Goal: Transaction & Acquisition: Purchase product/service

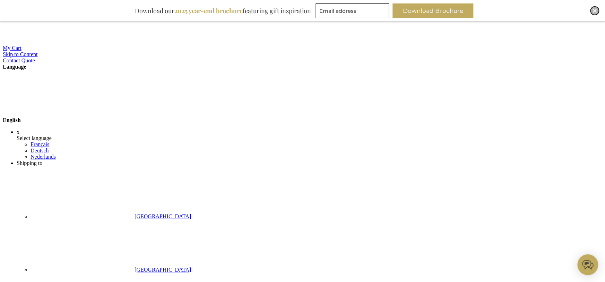
drag, startPoint x: 593, startPoint y: 9, endPoint x: 587, endPoint y: 10, distance: 6.3
click at [593, 9] on img "Close" at bounding box center [595, 11] width 4 height 4
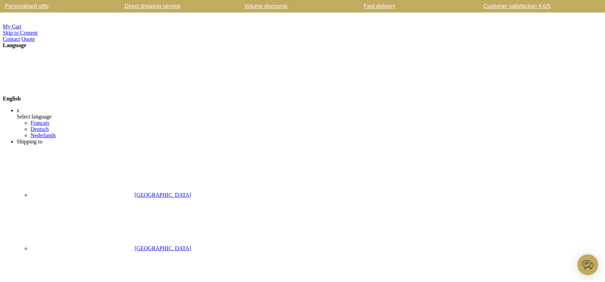
click at [126, 96] on strong "English" at bounding box center [64, 99] width 123 height 6
click at [56, 132] on link "Nederlands" at bounding box center [43, 135] width 25 height 6
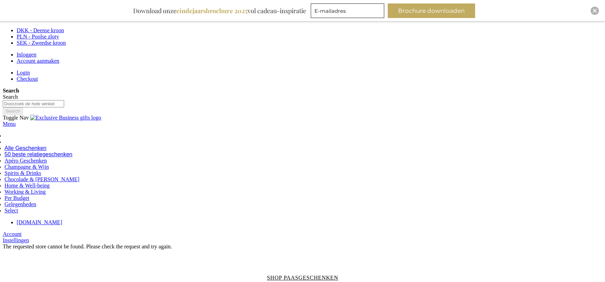
scroll to position [749, 0]
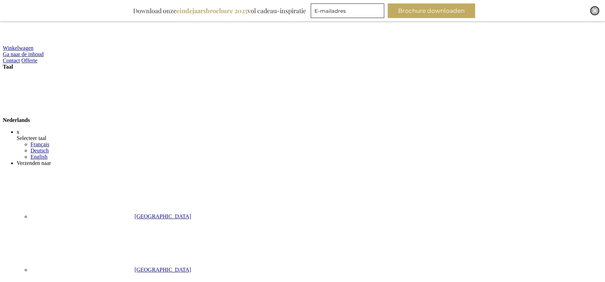
click at [593, 11] on img "Close" at bounding box center [595, 11] width 4 height 4
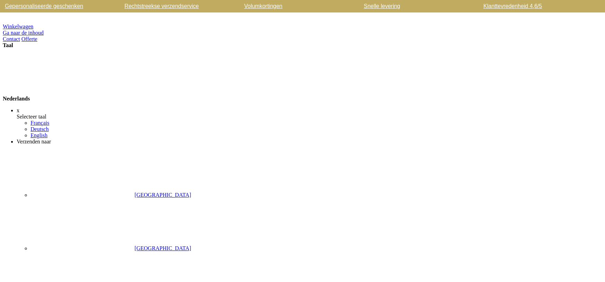
scroll to position [1, 0]
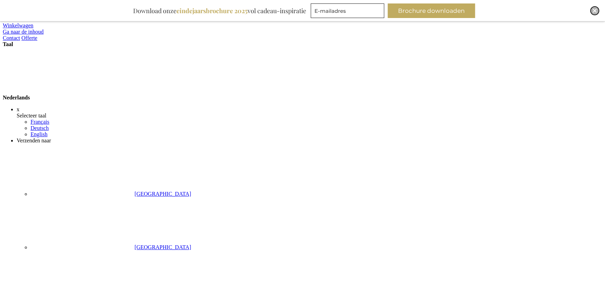
click at [593, 10] on img "Close" at bounding box center [595, 11] width 4 height 4
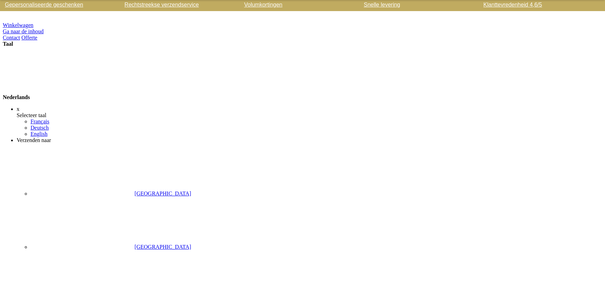
scroll to position [1, 0]
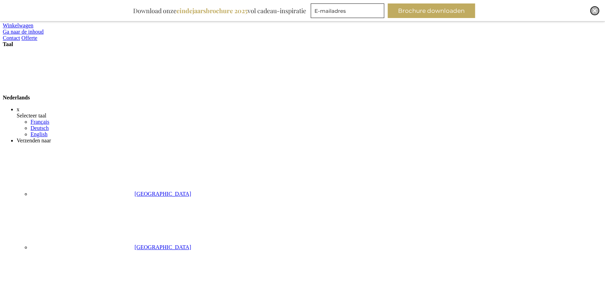
click at [593, 11] on img "Close" at bounding box center [595, 11] width 4 height 4
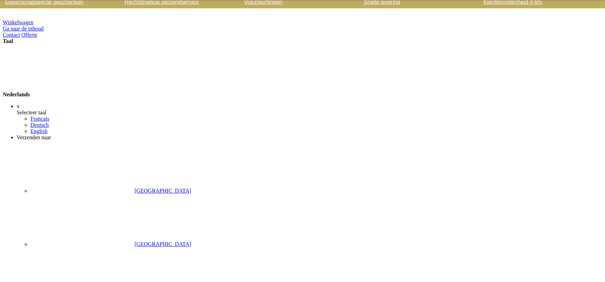
scroll to position [1, 0]
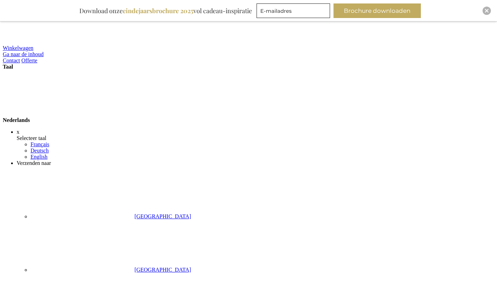
scroll to position [3, 0]
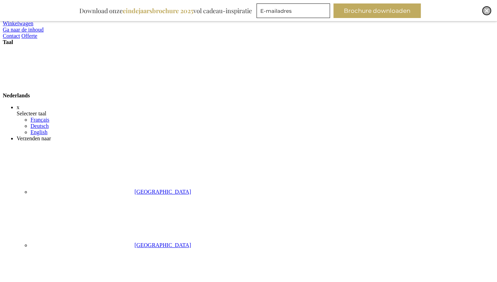
click at [486, 9] on img "Close" at bounding box center [487, 11] width 4 height 4
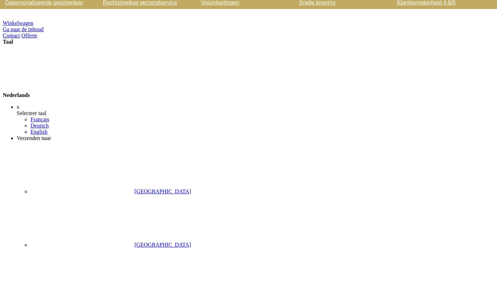
scroll to position [3, 0]
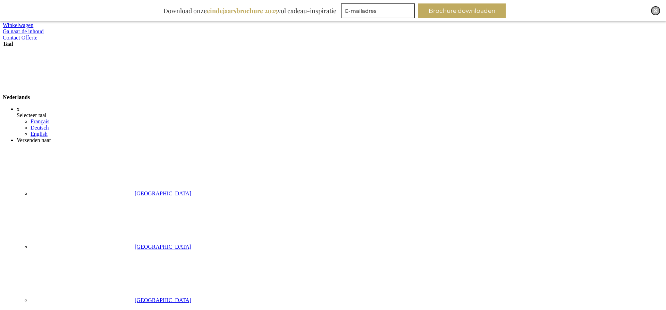
click at [655, 11] on img "Close" at bounding box center [655, 11] width 4 height 4
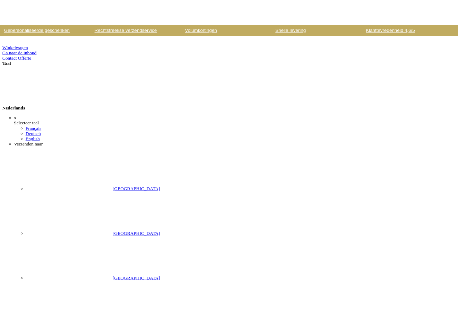
scroll to position [1, 0]
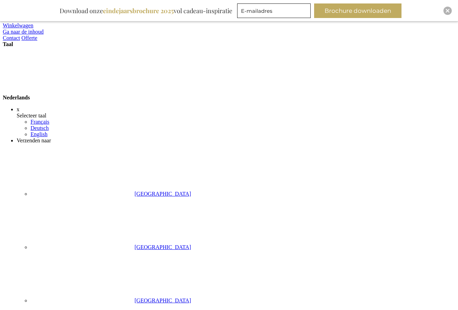
scroll to position [23, 0]
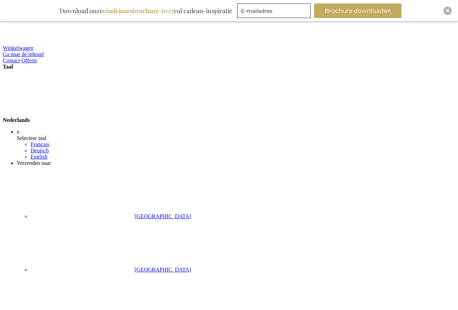
click at [135, 117] on strong "Nederlands" at bounding box center [69, 120] width 132 height 6
click at [48, 154] on link "English" at bounding box center [39, 157] width 17 height 6
click at [135, 117] on strong "Nederlands" at bounding box center [69, 120] width 132 height 6
click at [49, 148] on link "Deutsch" at bounding box center [40, 151] width 18 height 6
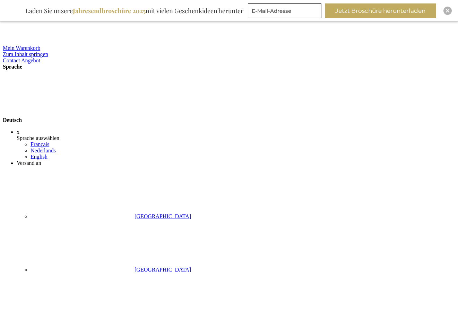
scroll to position [1, 0]
click at [447, 5] on div "Inspiratiebrochure Laden Sie unsere Jahresendbroschüre 2025 mit vielen Geschenk…" at bounding box center [229, 11] width 458 height 22
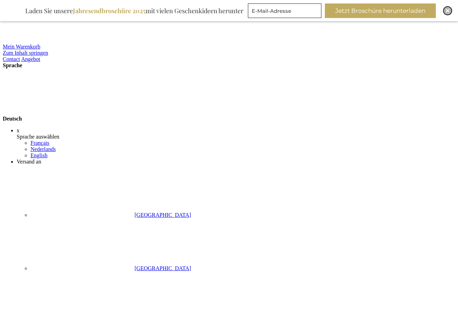
drag, startPoint x: 447, startPoint y: 9, endPoint x: 429, endPoint y: 18, distance: 20.8
click at [447, 9] on img "Close" at bounding box center [448, 11] width 4 height 4
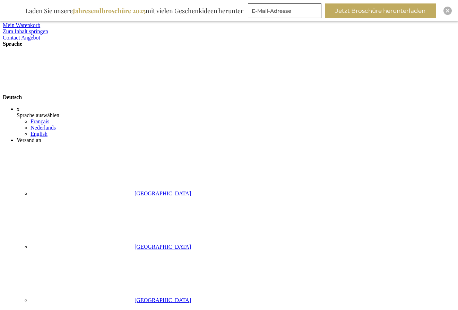
scroll to position [24, 0]
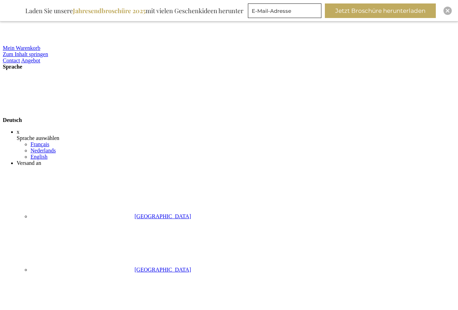
click at [127, 117] on strong "Deutsch" at bounding box center [65, 120] width 125 height 6
click at [56, 148] on link "Nederlands" at bounding box center [43, 151] width 25 height 6
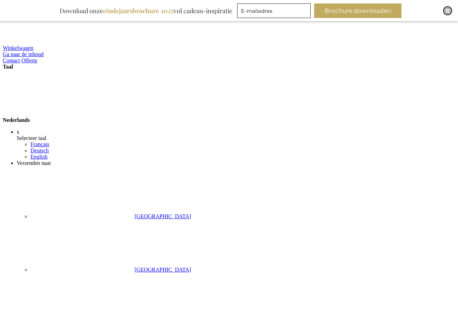
click at [446, 9] on img "Close" at bounding box center [448, 11] width 4 height 4
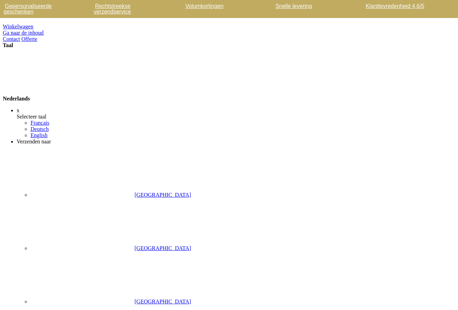
click at [397, 49] on div "Nederlands" at bounding box center [229, 75] width 453 height 53
click at [48, 132] on link "English" at bounding box center [39, 135] width 17 height 6
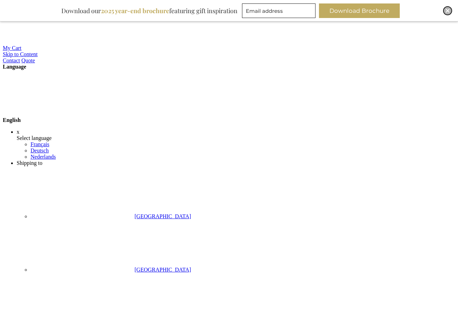
click at [446, 10] on img "Close" at bounding box center [448, 11] width 4 height 4
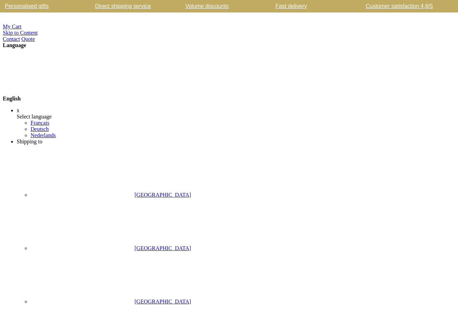
click at [126, 96] on strong "English" at bounding box center [64, 99] width 123 height 6
click at [398, 49] on div "English" at bounding box center [229, 75] width 453 height 53
click at [126, 96] on strong "English" at bounding box center [64, 99] width 123 height 6
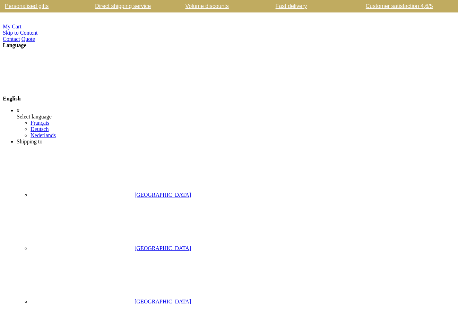
scroll to position [3, 0]
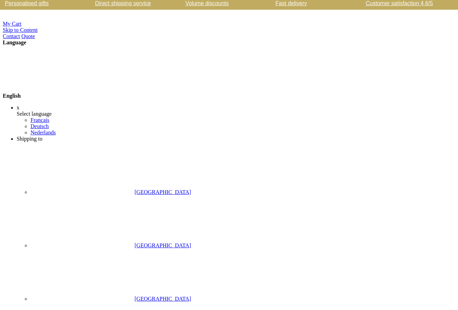
click at [126, 93] on strong "English" at bounding box center [64, 96] width 123 height 6
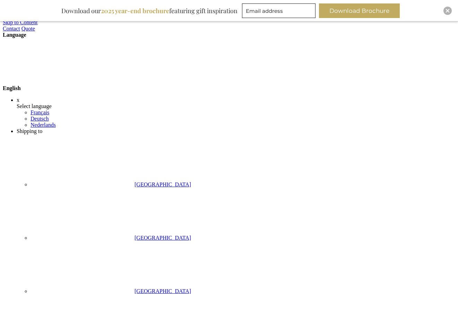
scroll to position [24, 0]
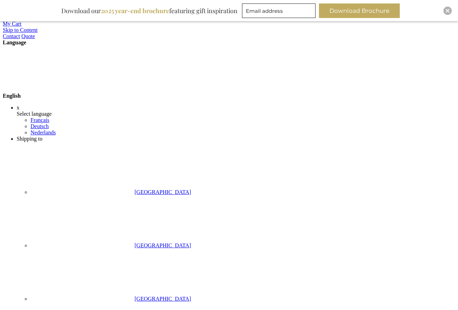
click at [126, 93] on strong "English" at bounding box center [64, 96] width 123 height 6
click at [451, 9] on div "Close" at bounding box center [448, 11] width 8 height 8
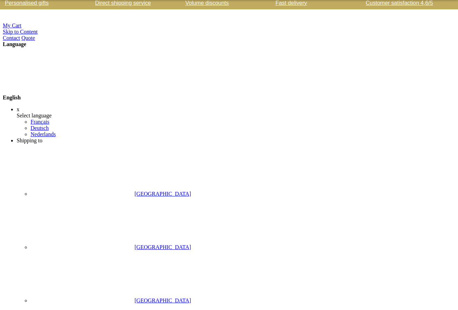
scroll to position [3, 0]
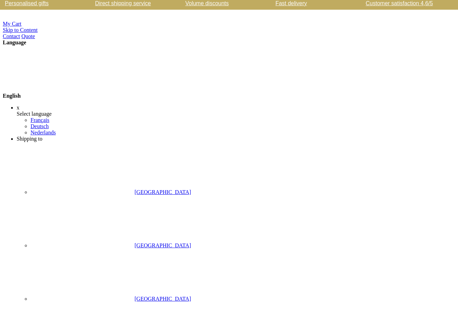
click at [126, 93] on strong "English" at bounding box center [64, 96] width 123 height 6
click at [49, 117] on link "Français" at bounding box center [40, 120] width 19 height 6
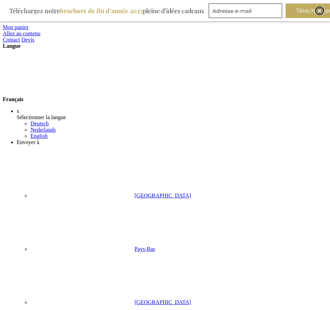
click at [323, 9] on div "Close" at bounding box center [320, 11] width 8 height 8
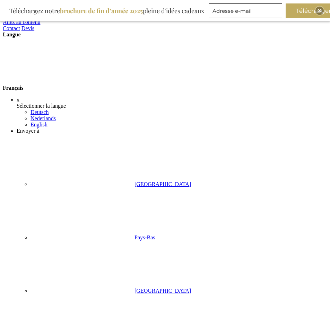
scroll to position [23, 0]
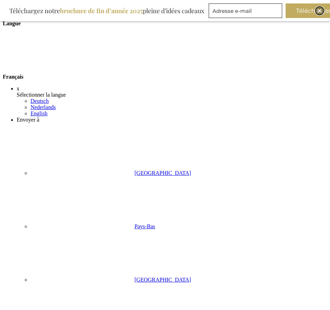
click at [319, 10] on img "Close" at bounding box center [320, 11] width 4 height 4
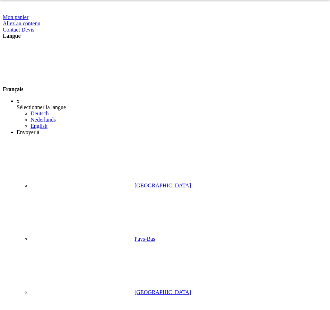
scroll to position [1, 0]
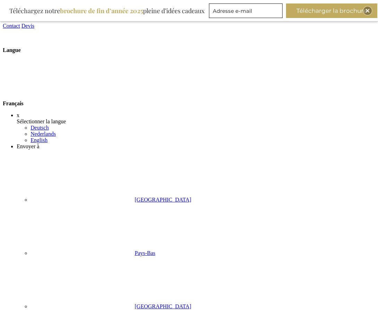
scroll to position [21, 0]
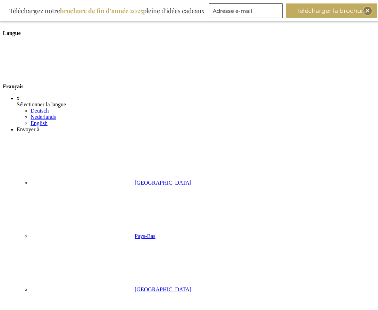
scroll to position [43, 0]
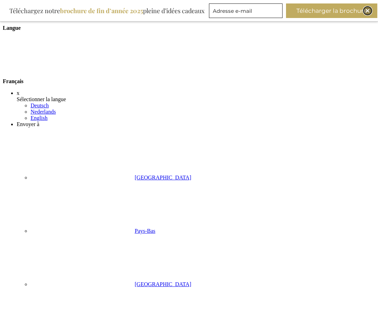
click at [368, 11] on img "Close" at bounding box center [367, 11] width 4 height 4
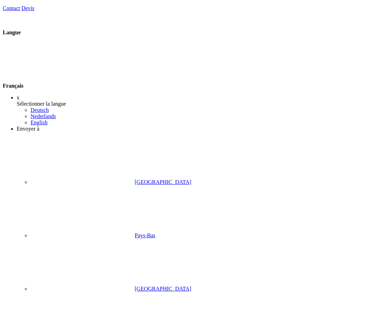
scroll to position [0, 0]
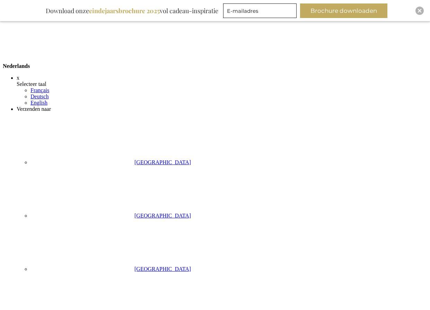
scroll to position [79, 0]
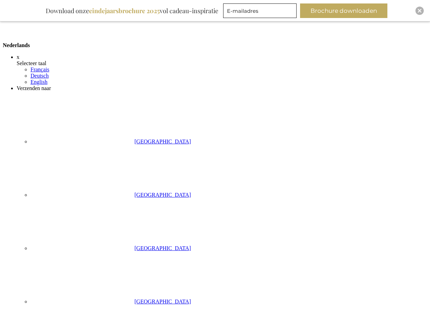
click at [420, 11] on img "Close" at bounding box center [420, 11] width 4 height 4
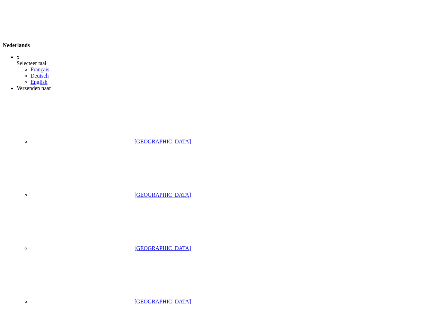
scroll to position [0, 0]
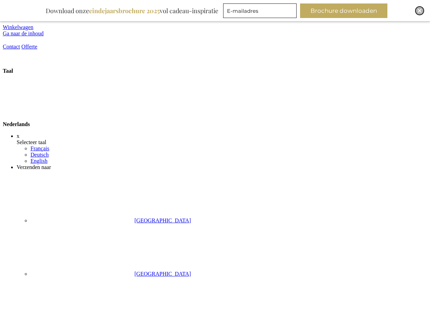
click at [420, 10] on img "Close" at bounding box center [420, 11] width 4 height 4
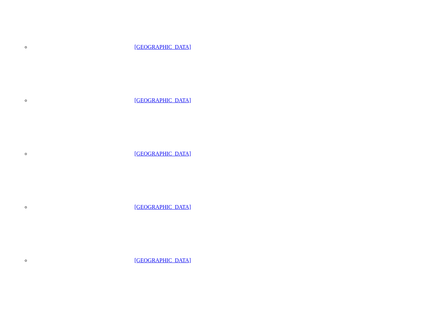
scroll to position [260, 0]
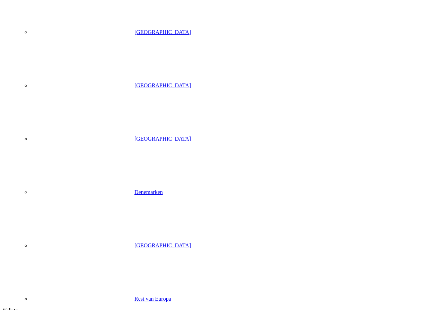
scroll to position [424, 0]
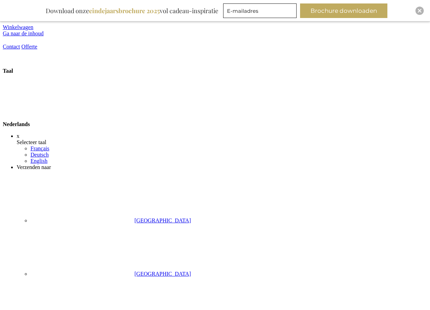
select select "1310"
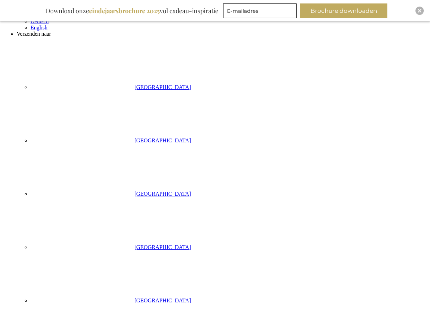
scroll to position [136, 0]
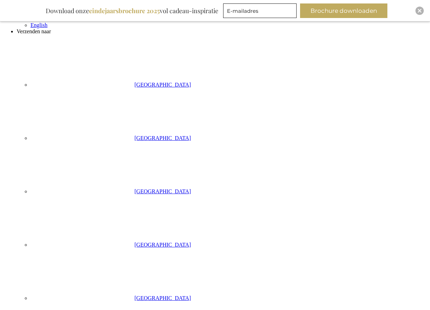
drag, startPoint x: 31, startPoint y: 179, endPoint x: 88, endPoint y: 179, distance: 57.6
copy td "EB-BUBA-CHAMP-WIT"
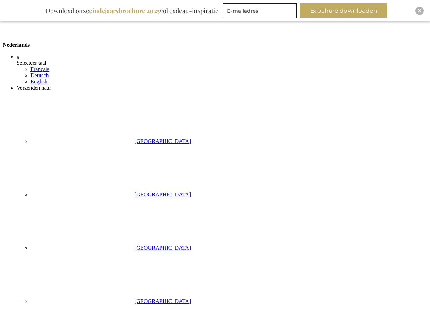
scroll to position [0, 0]
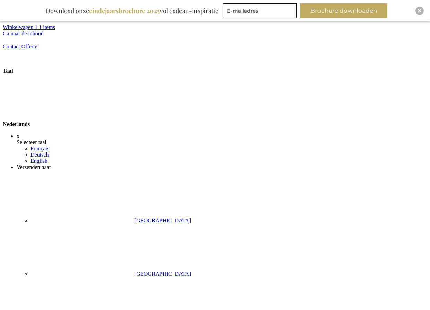
select select "1309"
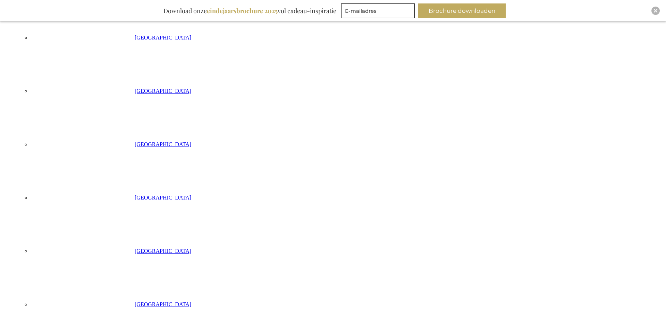
scroll to position [209, 0]
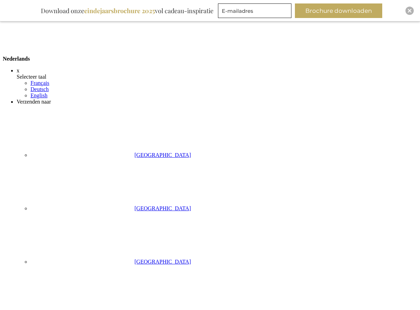
scroll to position [54, 0]
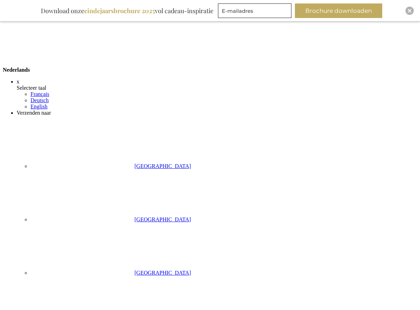
select select "1309"
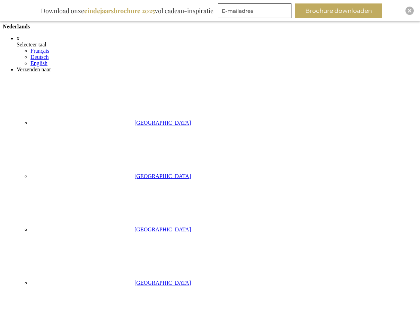
scroll to position [124, 0]
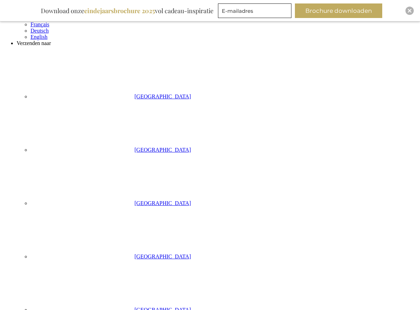
drag, startPoint x: 31, startPoint y: 222, endPoint x: 87, endPoint y: 221, distance: 56.2
copy td "EB-BUBA-CHAMP-WIT"
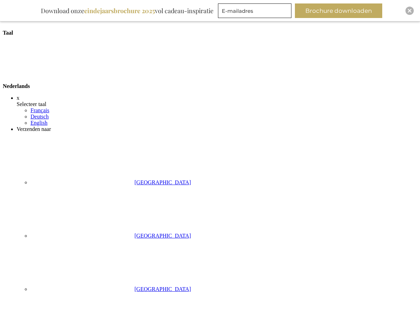
scroll to position [37, 0]
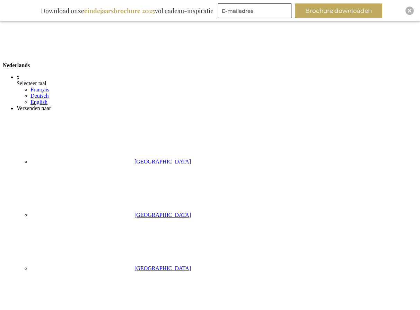
select select "1309"
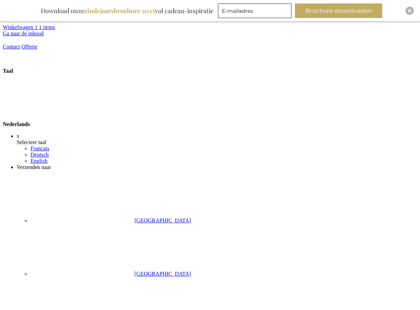
select select "1309"
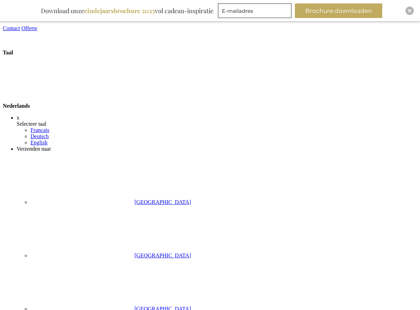
scroll to position [22, 0]
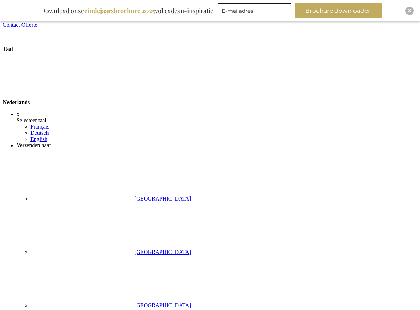
select select "1309"
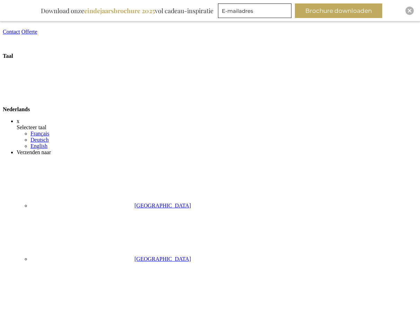
scroll to position [22, 0]
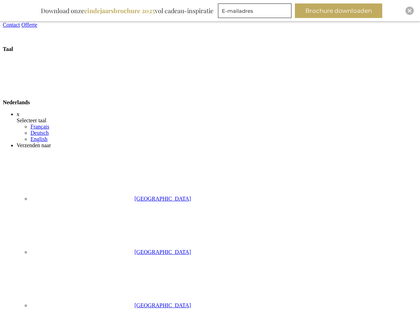
select select "1309"
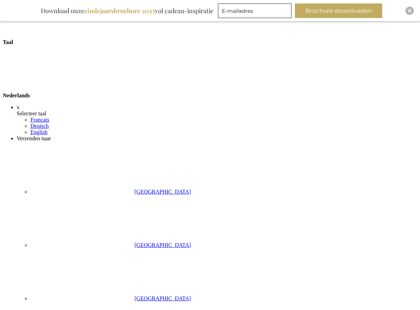
scroll to position [29, 0]
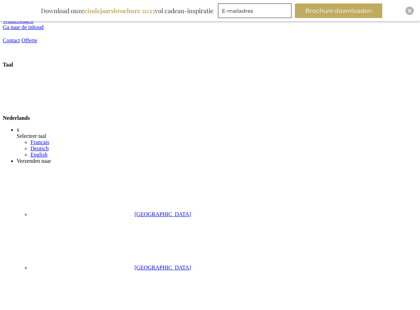
scroll to position [29, 0]
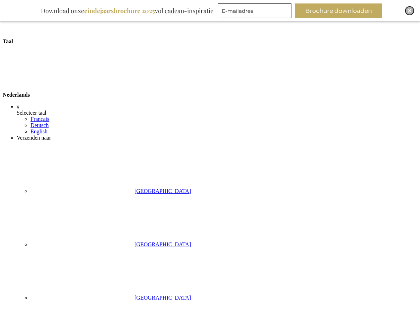
click at [408, 12] on img "Close" at bounding box center [410, 11] width 4 height 4
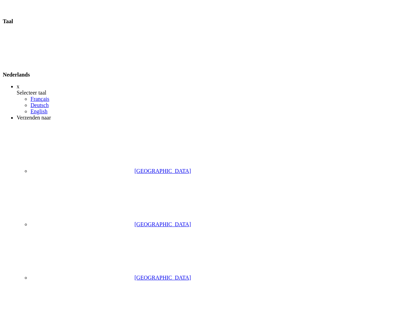
scroll to position [29, 0]
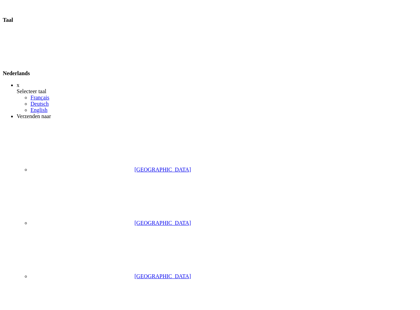
select select "1309"
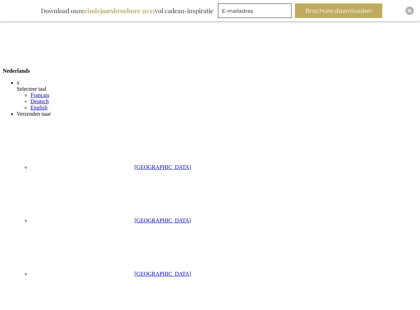
scroll to position [51, 0]
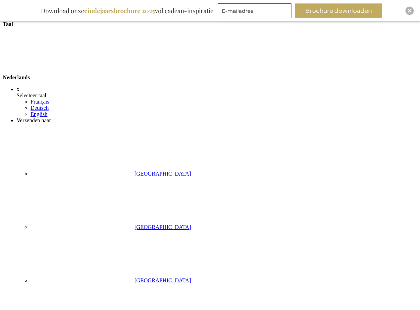
scroll to position [29, 0]
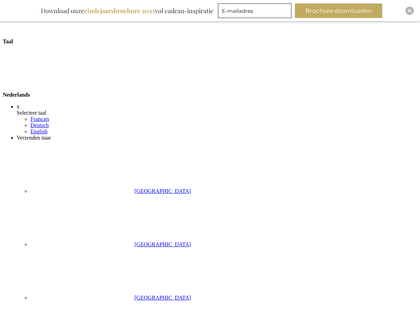
select select "1309"
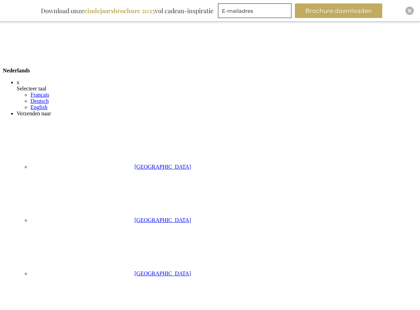
scroll to position [60, 0]
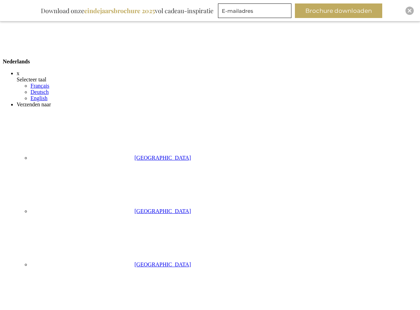
scroll to position [63, 0]
select select "1309"
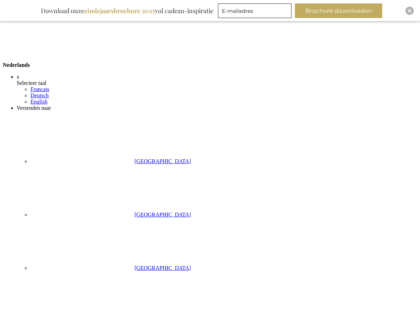
scroll to position [67, 0]
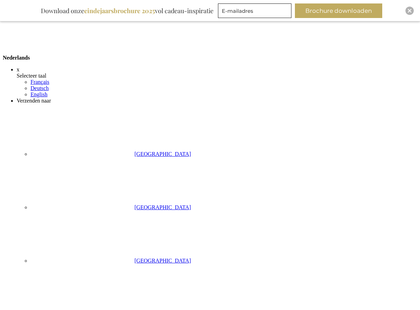
select select "1309"
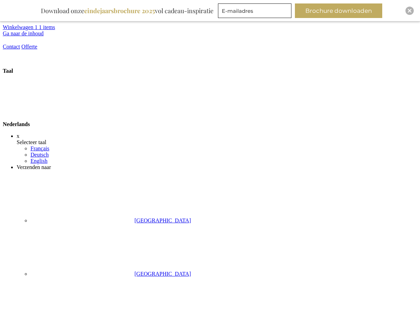
select select "1309"
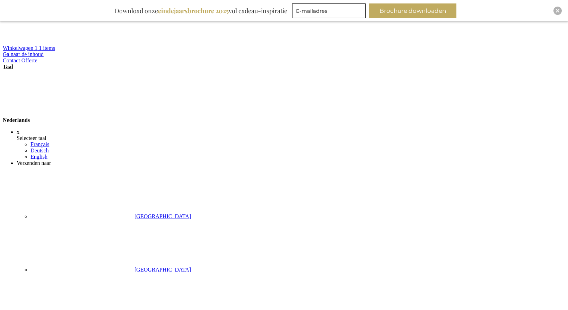
select select "1309"
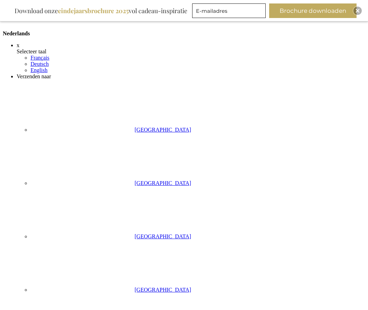
scroll to position [91, 0]
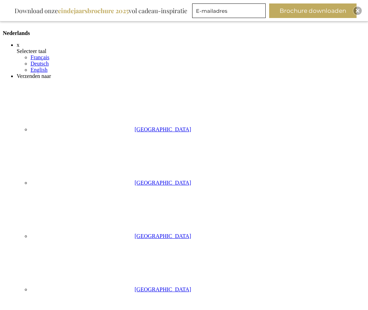
select select "1309"
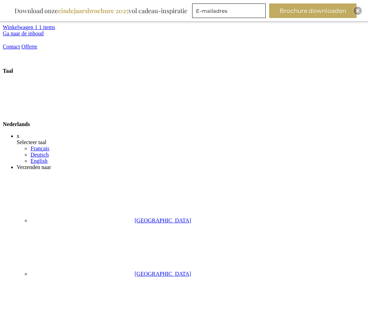
select select "1309"
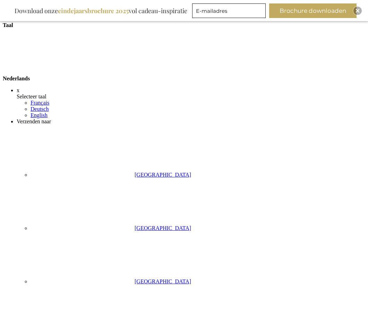
scroll to position [28, 0]
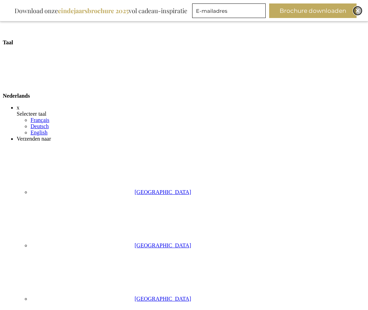
click at [356, 10] on img "Close" at bounding box center [357, 11] width 4 height 4
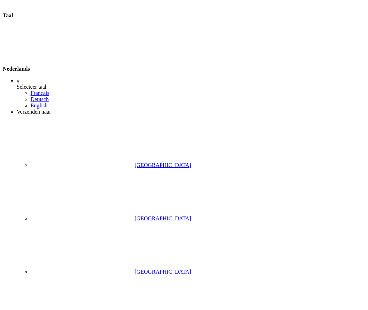
scroll to position [35, 0]
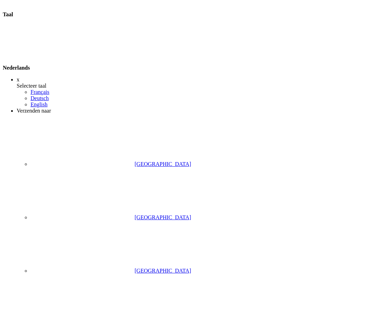
select select "1309"
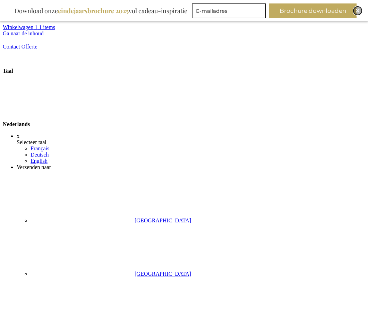
click at [360, 12] on div "Close" at bounding box center [357, 11] width 8 height 8
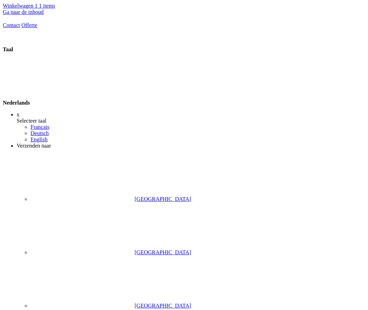
select select "1309"
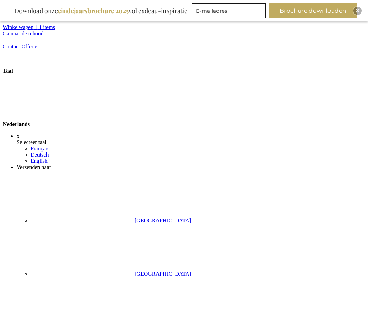
scroll to position [22, 0]
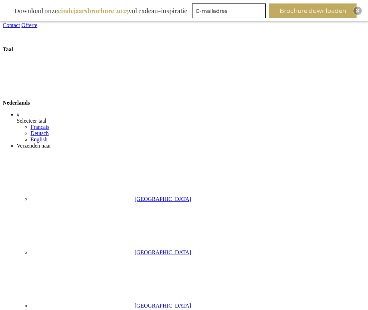
scroll to position [22, 0]
select select "1309"
click at [359, 11] on img "Close" at bounding box center [357, 11] width 4 height 4
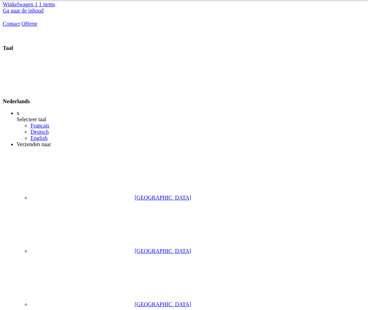
scroll to position [0, 0]
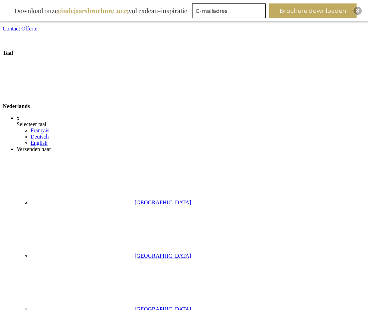
scroll to position [22, 0]
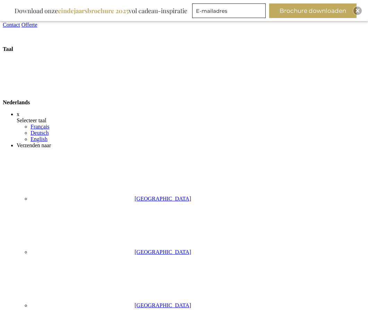
select select "1309"
click at [359, 11] on img "Close" at bounding box center [357, 11] width 4 height 4
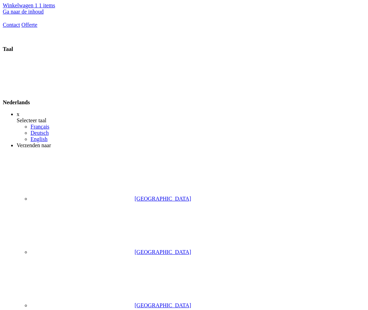
scroll to position [0, 0]
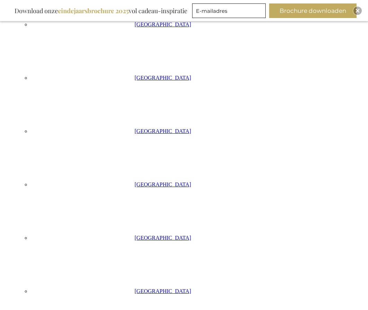
scroll to position [304, 0]
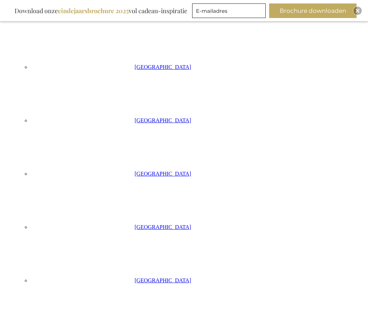
scroll to position [0, 0]
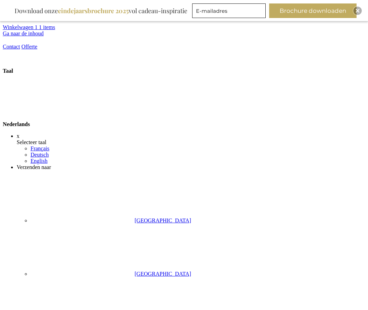
select select "1309"
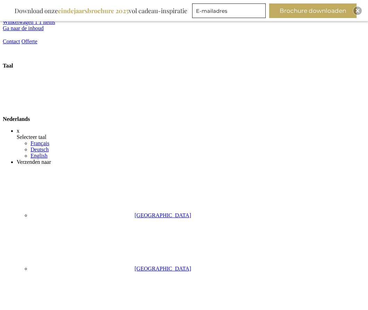
scroll to position [12, 0]
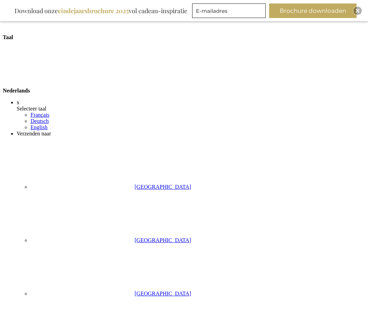
scroll to position [34, 0]
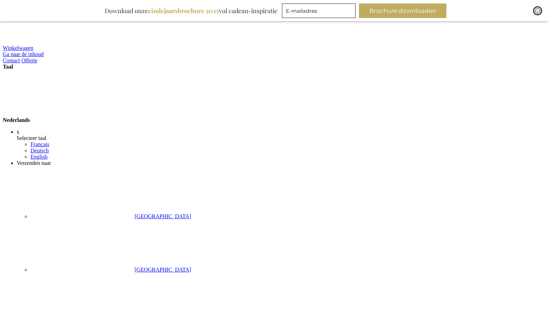
click at [535, 11] on div "Close" at bounding box center [537, 11] width 8 height 8
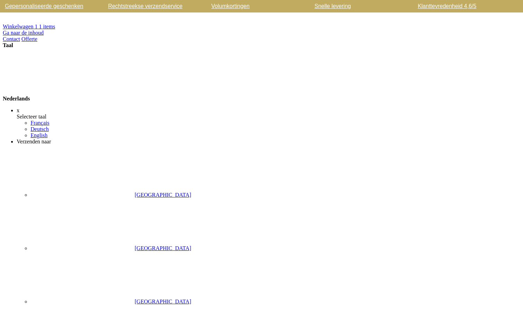
scroll to position [25, 0]
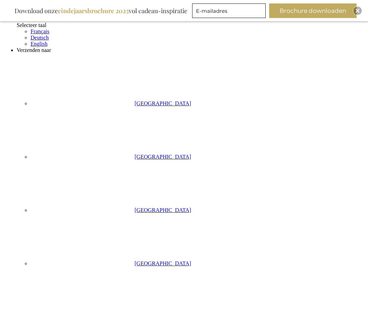
scroll to position [111, 0]
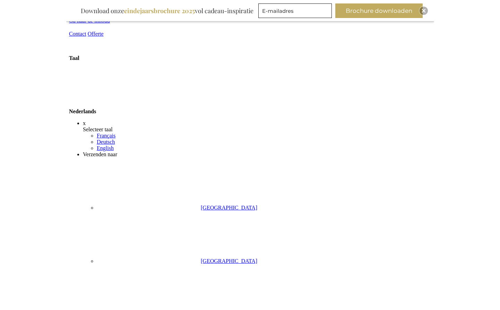
scroll to position [9, 0]
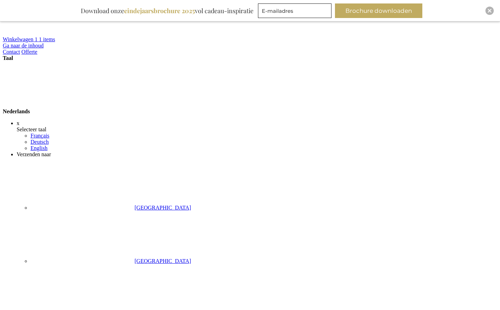
select select "1309"
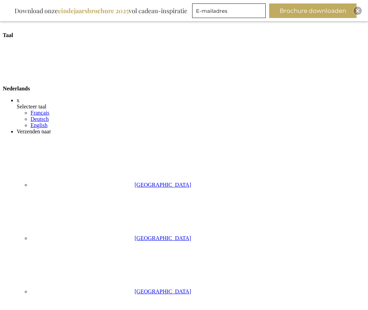
scroll to position [34, 0]
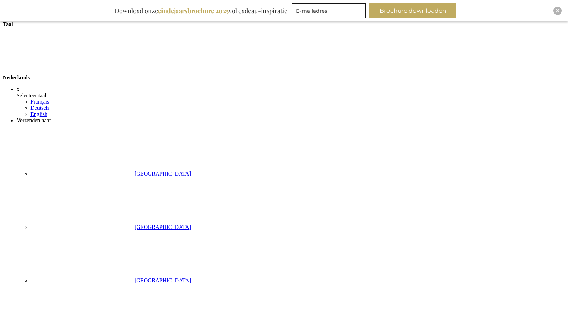
scroll to position [13, 0]
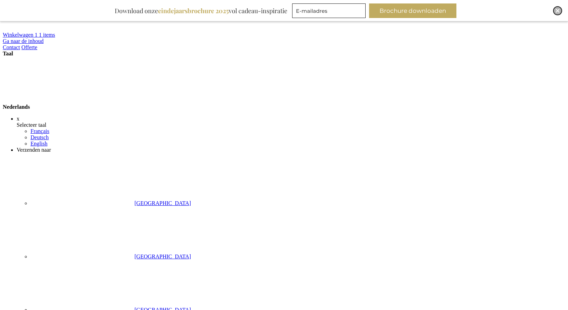
click at [522, 9] on img "Close" at bounding box center [558, 11] width 4 height 4
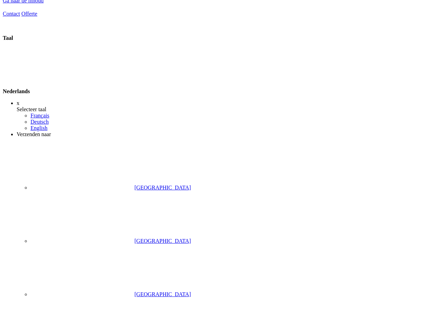
scroll to position [0, 0]
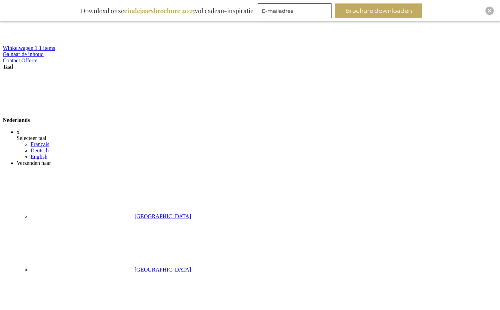
select select "1309"
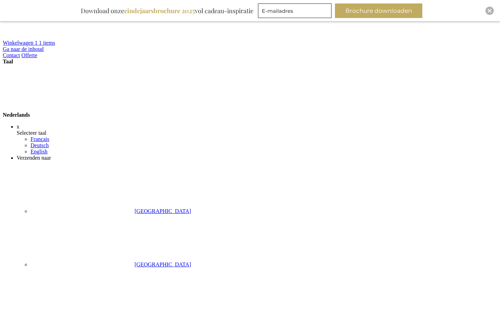
scroll to position [6, 0]
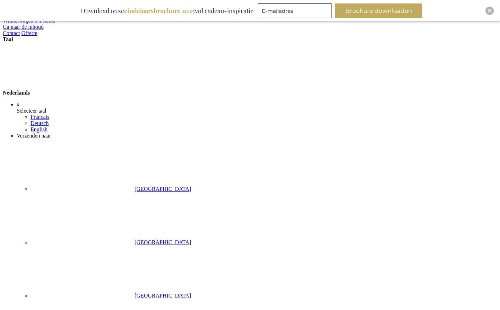
scroll to position [31, 0]
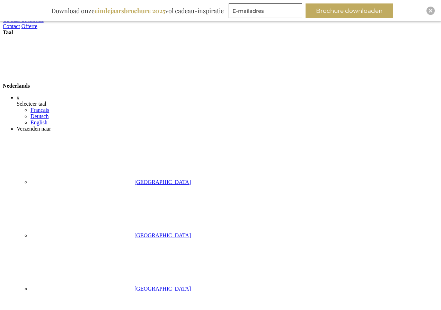
scroll to position [31, 0]
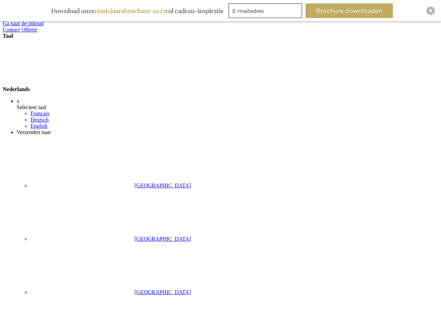
drag, startPoint x: 433, startPoint y: 152, endPoint x: 427, endPoint y: 151, distance: 6.3
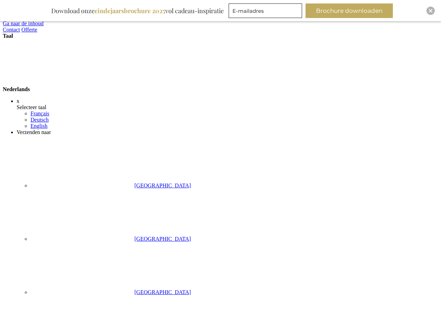
select select "1309"
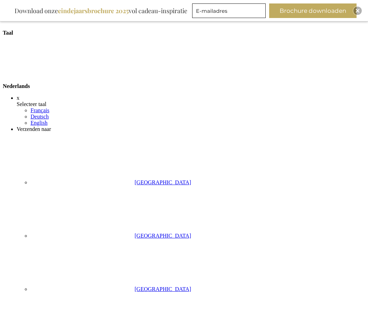
scroll to position [34, 0]
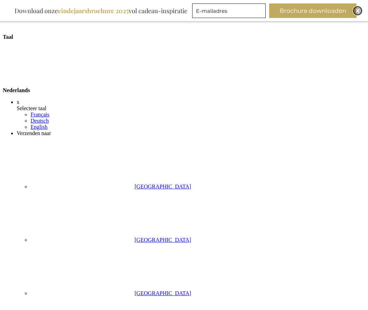
click at [356, 11] on img "Close" at bounding box center [357, 11] width 4 height 4
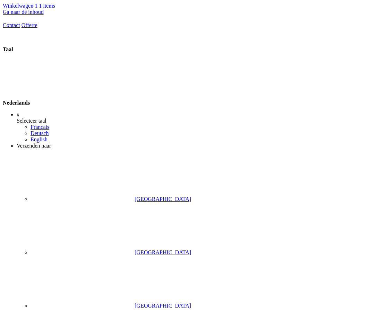
scroll to position [0, 0]
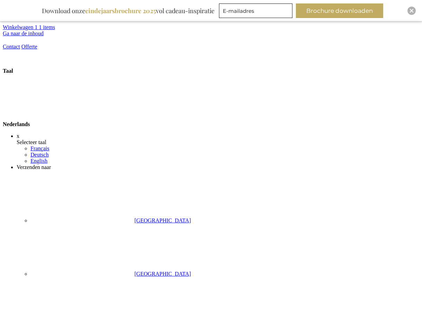
click at [361, 74] on div "Nederlands" at bounding box center [211, 100] width 417 height 53
click at [48, 158] on link "English" at bounding box center [39, 161] width 17 height 6
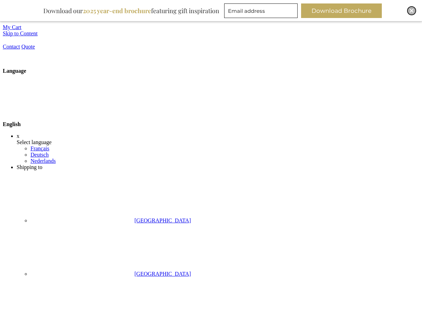
click at [412, 11] on img "Close" at bounding box center [412, 11] width 4 height 4
click at [415, 9] on div "Close" at bounding box center [412, 11] width 8 height 8
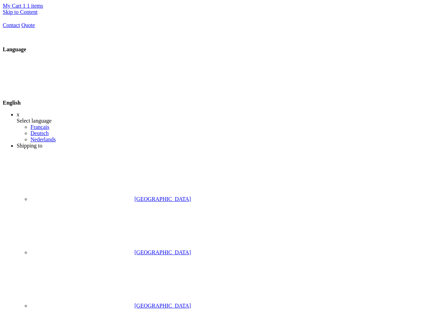
scroll to position [0, 0]
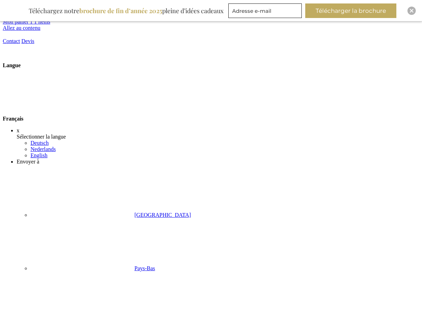
scroll to position [10, 0]
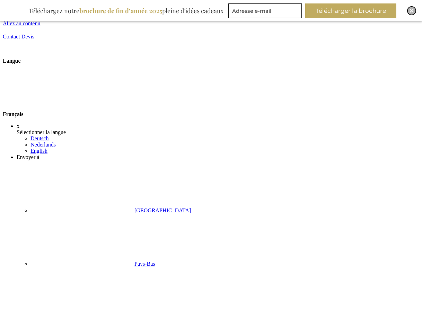
click at [413, 10] on img "Close" at bounding box center [412, 11] width 4 height 4
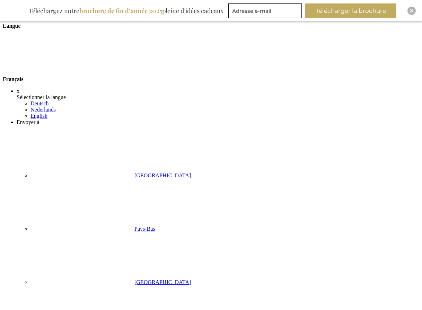
scroll to position [32, 0]
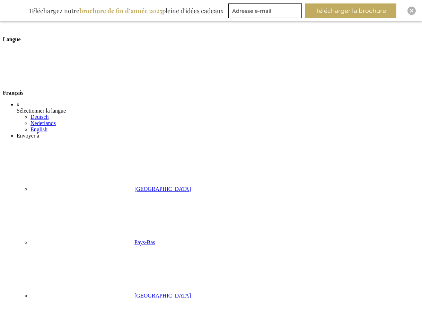
scroll to position [32, 0]
click at [412, 7] on div "Close" at bounding box center [412, 11] width 8 height 8
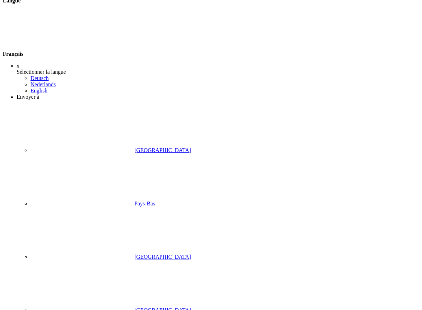
scroll to position [0, 0]
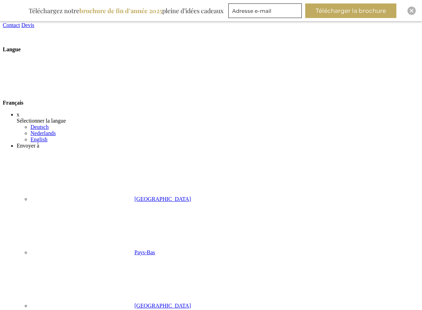
drag, startPoint x: 413, startPoint y: 10, endPoint x: 406, endPoint y: 16, distance: 9.9
click at [413, 10] on img "Close" at bounding box center [412, 11] width 4 height 4
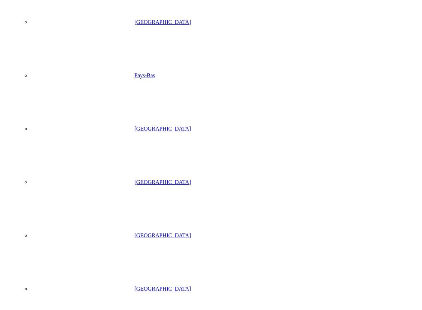
scroll to position [188, 0]
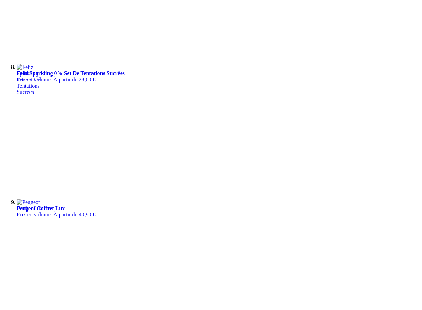
scroll to position [1625, 0]
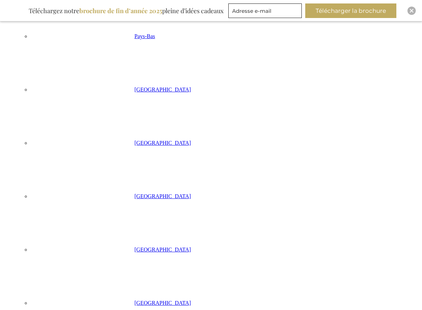
scroll to position [55, 0]
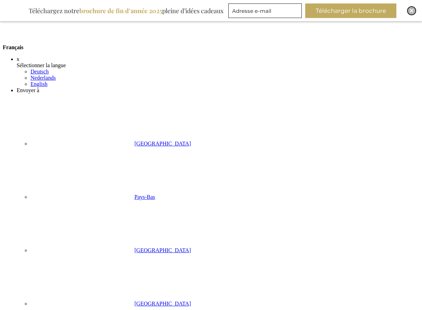
drag, startPoint x: 414, startPoint y: 9, endPoint x: 394, endPoint y: 92, distance: 85.1
click at [414, 9] on div "Close" at bounding box center [412, 11] width 8 height 8
